Goal: Task Accomplishment & Management: Use online tool/utility

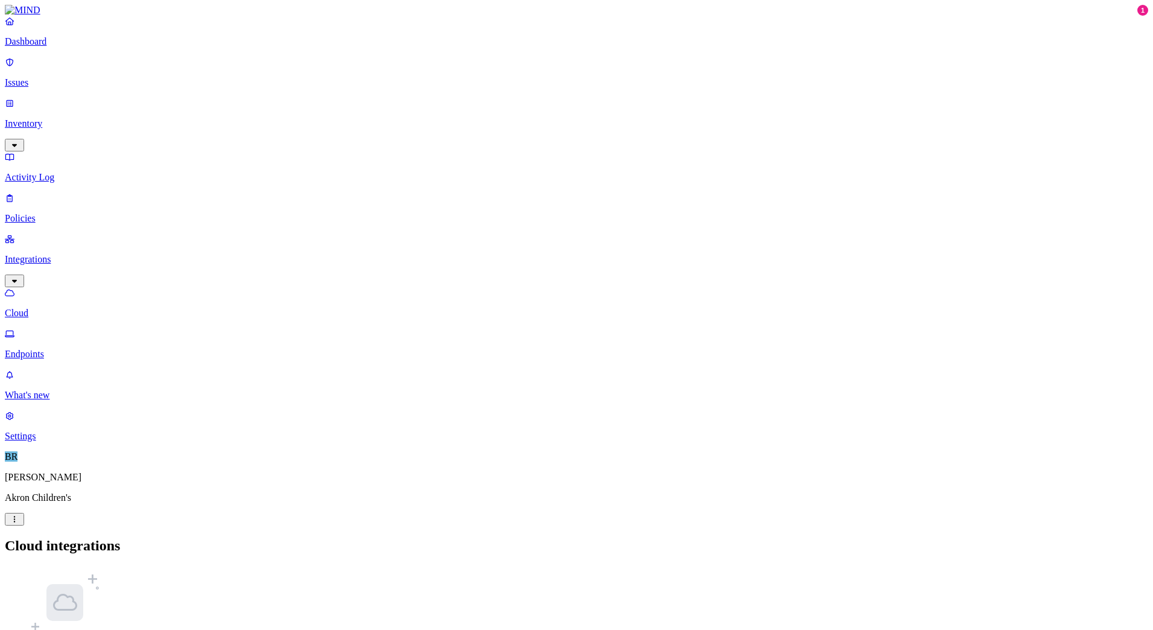
click at [46, 16] on link at bounding box center [576, 10] width 1143 height 11
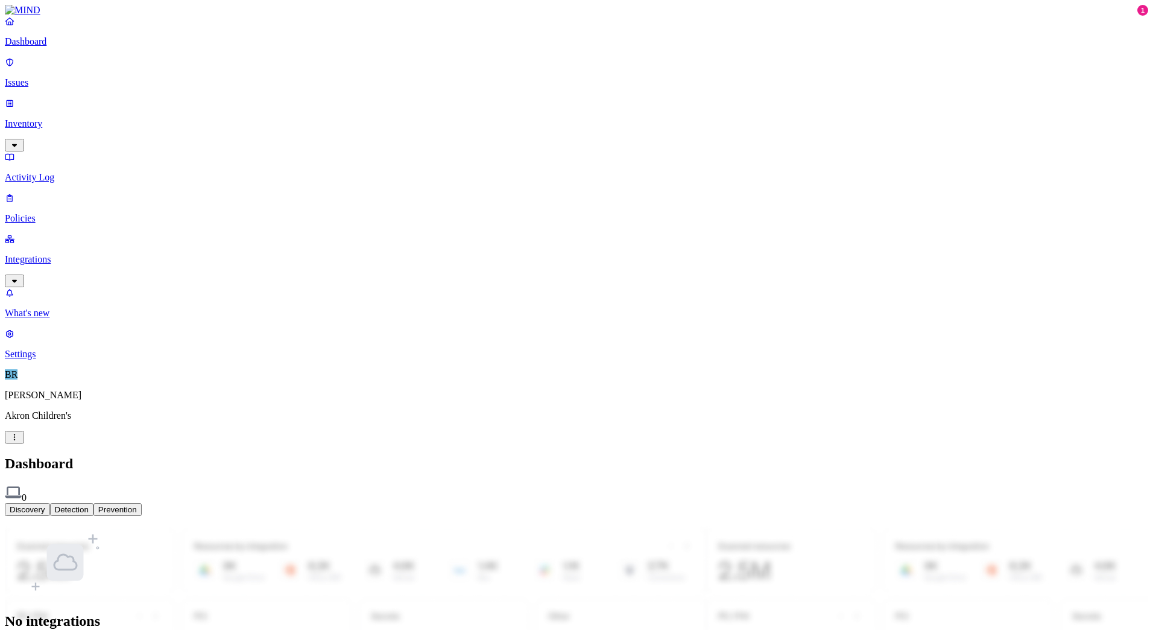
click at [742, 525] on div "No integrations Get started by creating a new integrations Go to integrations p…" at bounding box center [576, 601] width 1143 height 153
click at [51, 421] on p "Akron Children's" at bounding box center [576, 415] width 1143 height 11
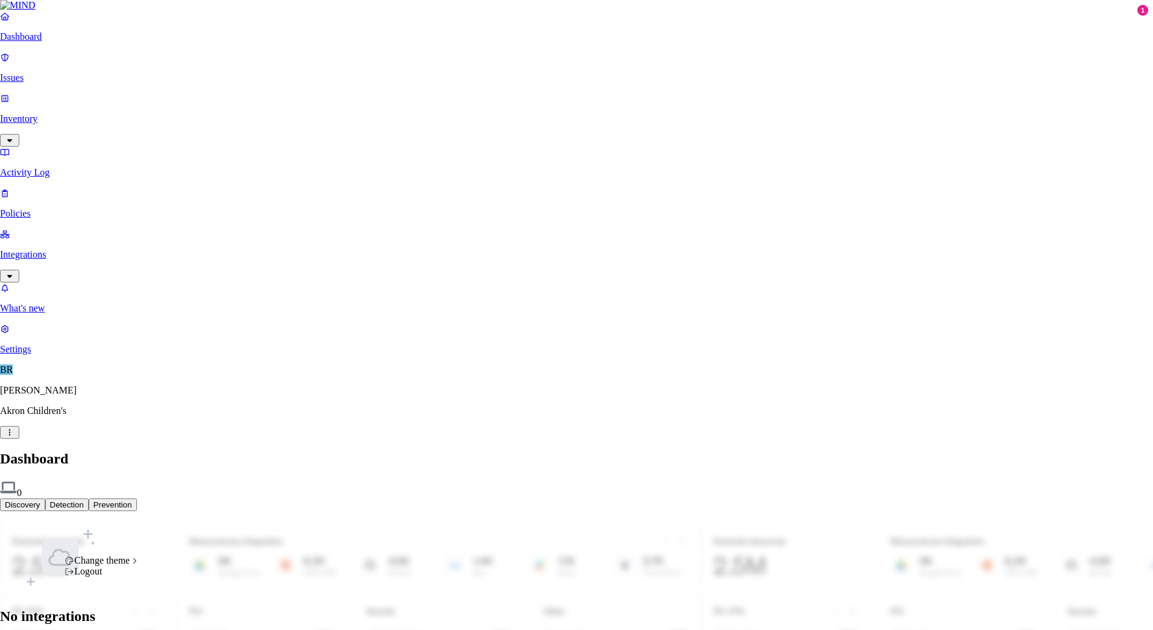
click at [110, 609] on html "Dashboard Issues Inventory Activity Log Policies Integrations What's new 1 Sett…" at bounding box center [576, 341] width 1153 height 683
click at [1120, 24] on html "Dashboard Issues Inventory Activity Log Policies Integrations What's new 1 Sett…" at bounding box center [576, 341] width 1153 height 683
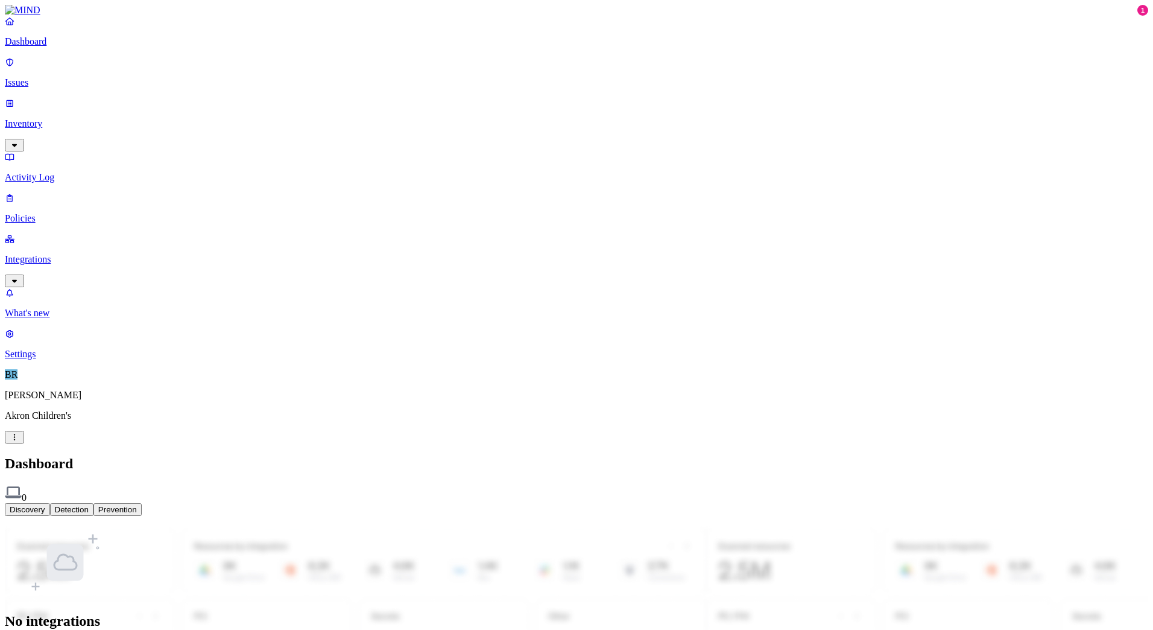
click at [52, 118] on p "Inventory" at bounding box center [576, 123] width 1143 height 11
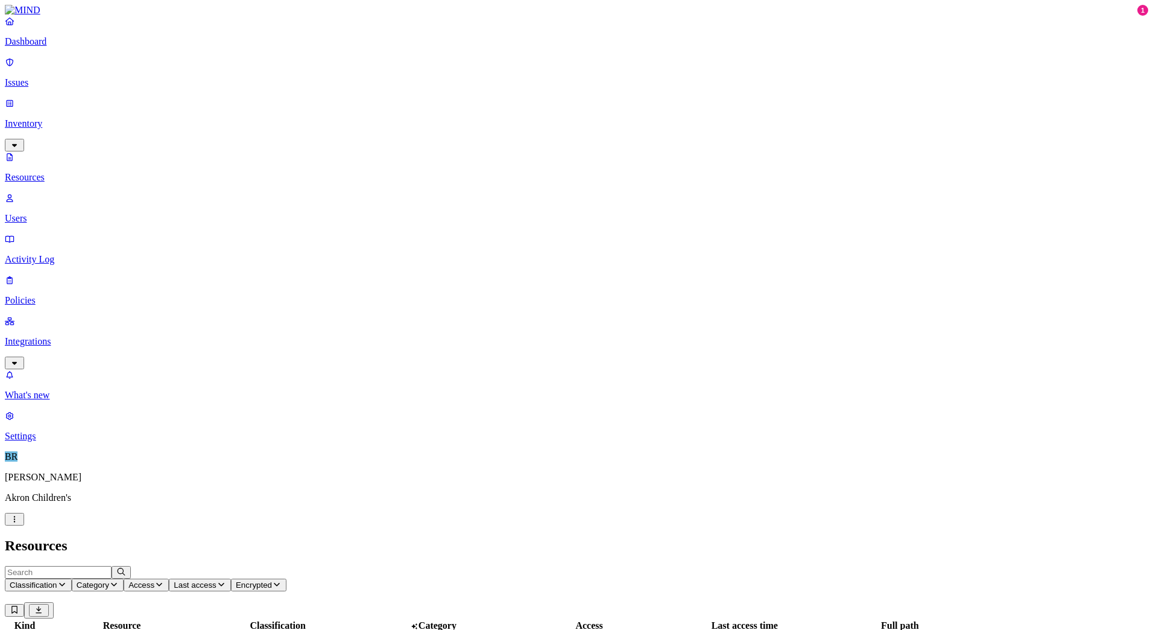
click at [42, 233] on link "Activity Log" at bounding box center [576, 248] width 1143 height 31
click at [39, 336] on p "Integrations" at bounding box center [576, 341] width 1143 height 11
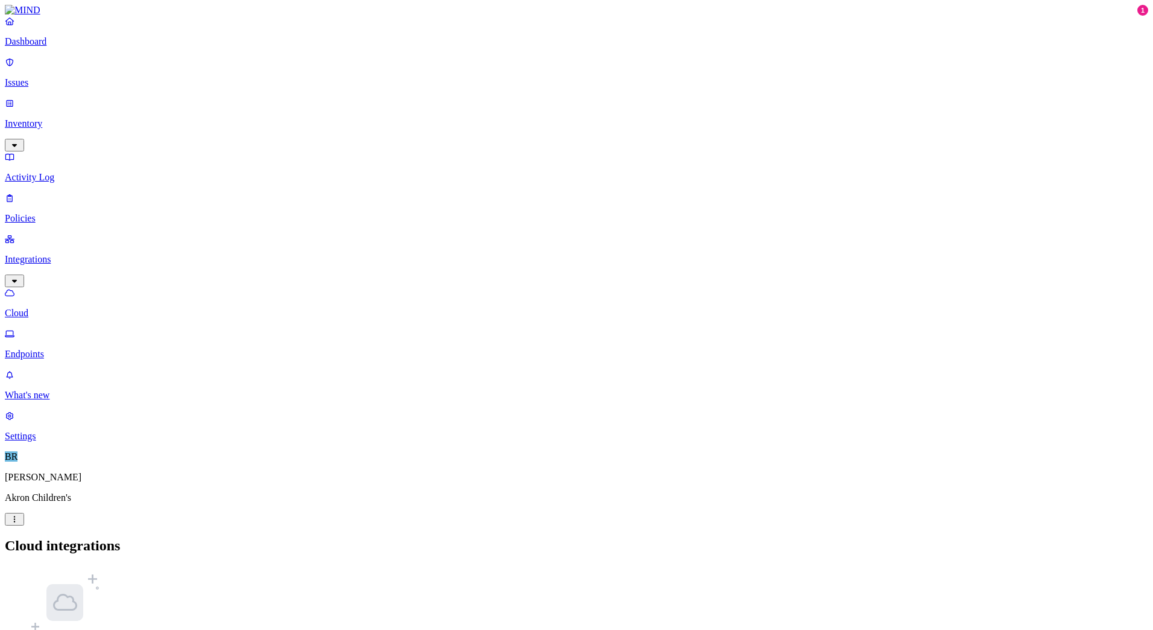
drag, startPoint x: 39, startPoint y: 200, endPoint x: 8, endPoint y: 282, distance: 88.1
click at [8, 282] on nav "Dashboard Issues Inventory Activity Log Policies Integrations Cloud Endpoints W…" at bounding box center [576, 229] width 1143 height 426
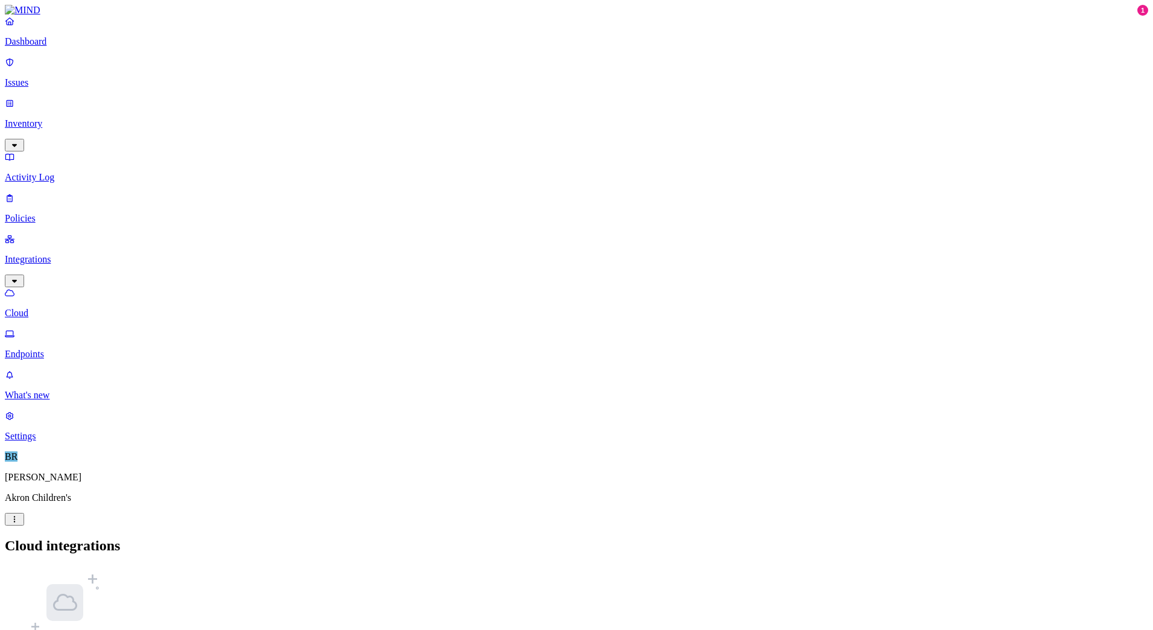
click at [66, 349] on p "Endpoints" at bounding box center [576, 354] width 1143 height 11
click at [57, 308] on p "Cloud" at bounding box center [576, 313] width 1143 height 11
click at [56, 400] on p "What's new" at bounding box center [576, 395] width 1143 height 11
click at [54, 118] on p "Inventory" at bounding box center [576, 123] width 1143 height 11
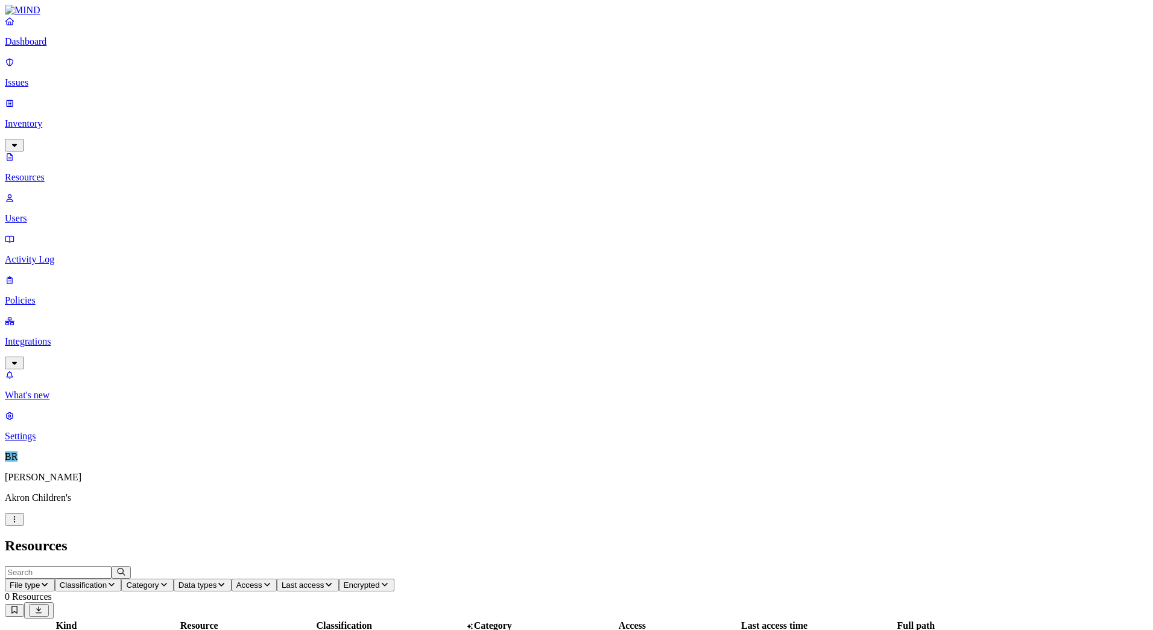
click at [64, 336] on p "Integrations" at bounding box center [576, 341] width 1143 height 11
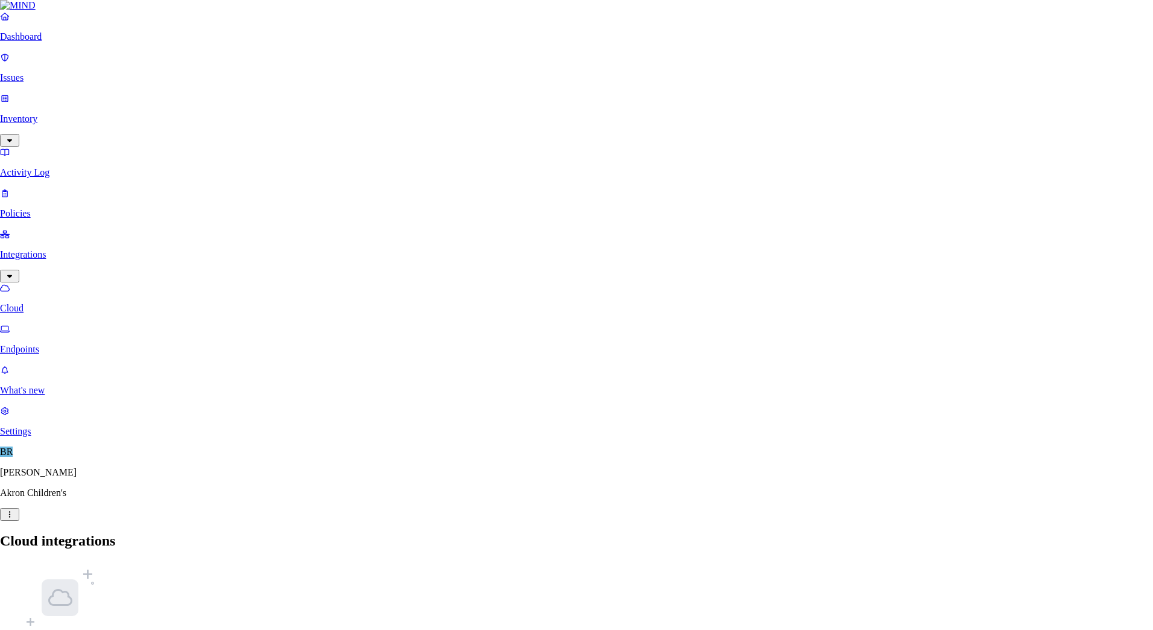
scroll to position [80, 0]
drag, startPoint x: 764, startPoint y: 74, endPoint x: 766, endPoint y: 27, distance: 47.1
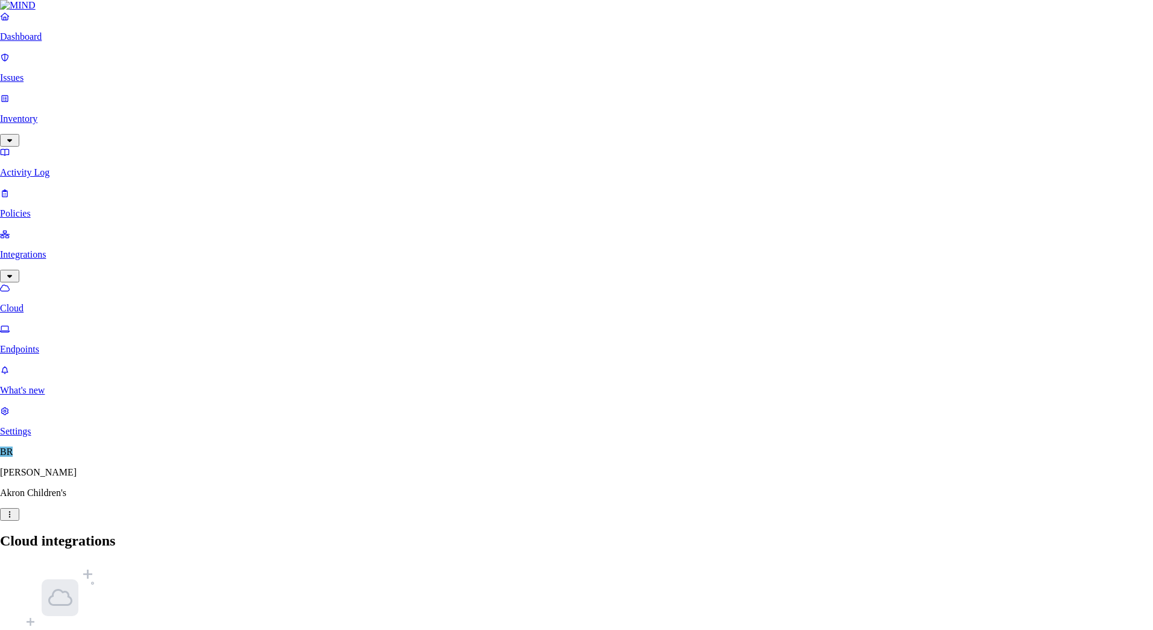
drag, startPoint x: 615, startPoint y: 79, endPoint x: 639, endPoint y: 67, distance: 27.0
drag, startPoint x: 694, startPoint y: 75, endPoint x: 904, endPoint y: 69, distance: 210.5
